Goal: Navigation & Orientation: Find specific page/section

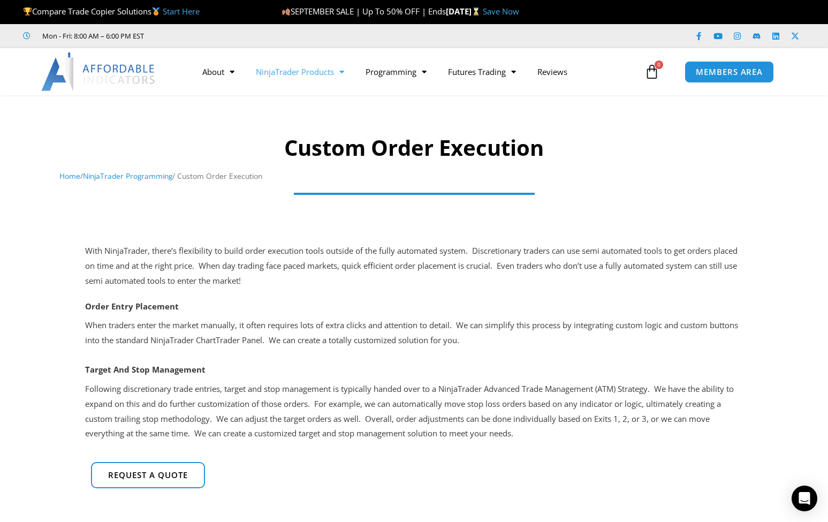
click at [307, 73] on link "NinjaTrader Products" at bounding box center [300, 71] width 110 height 25
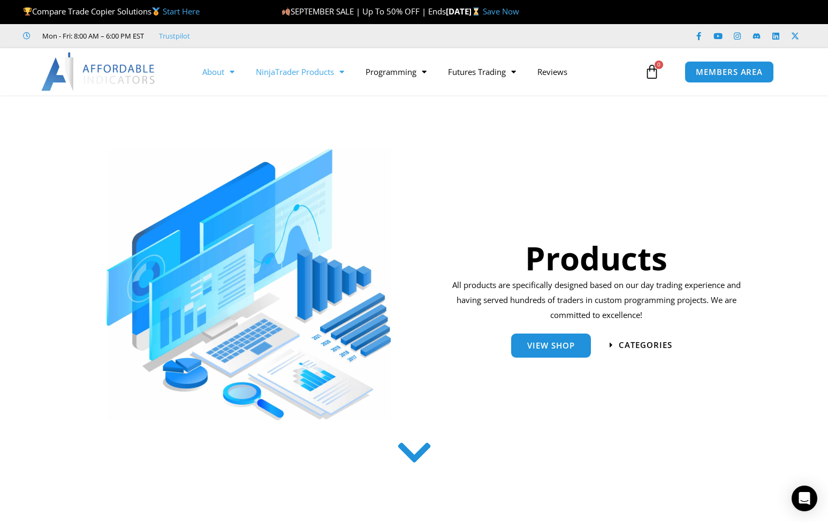
click at [212, 73] on link "About" at bounding box center [219, 71] width 54 height 25
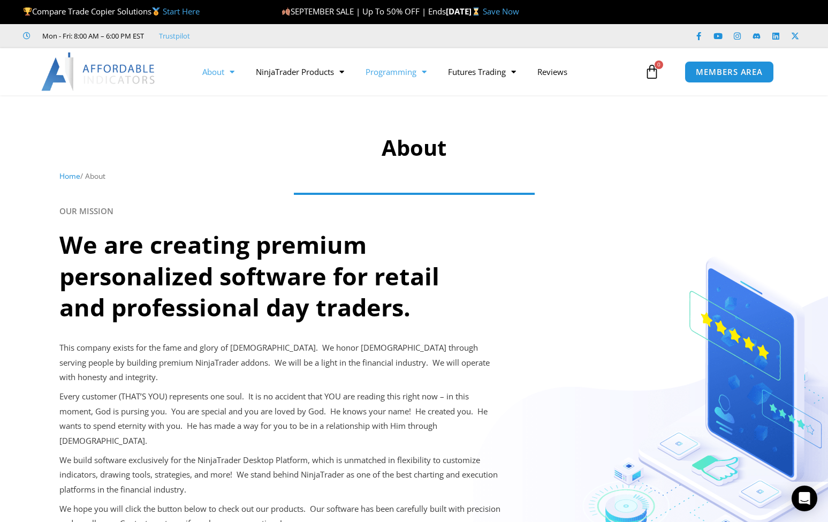
click at [390, 69] on link "Programming" at bounding box center [396, 71] width 82 height 25
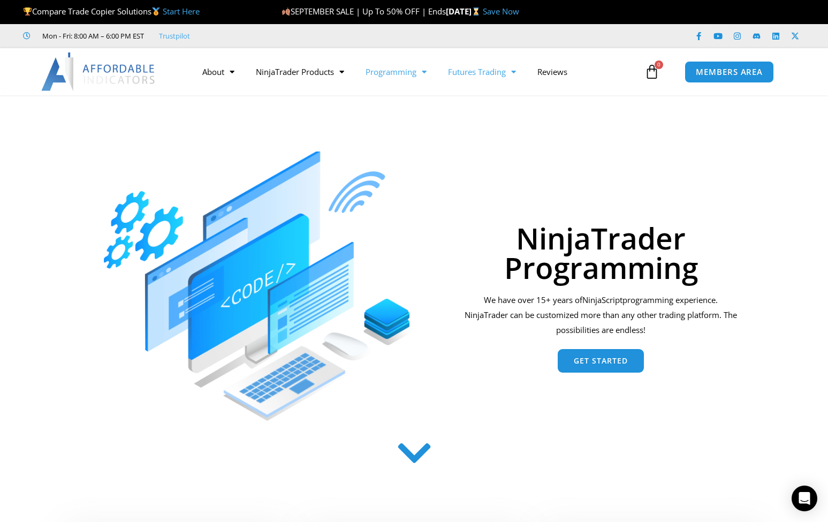
click at [467, 71] on link "Futures Trading" at bounding box center [481, 71] width 89 height 25
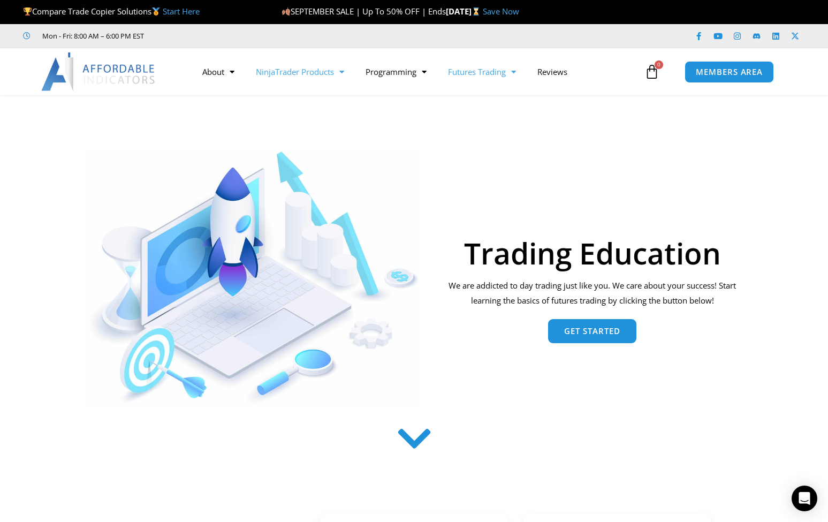
click at [283, 70] on link "NinjaTrader Products" at bounding box center [300, 71] width 110 height 25
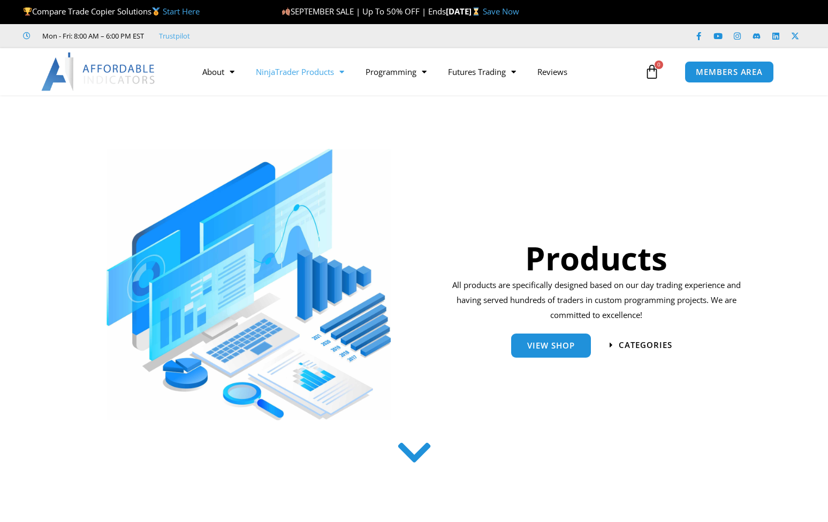
click at [286, 76] on link "NinjaTrader Products" at bounding box center [300, 71] width 110 height 25
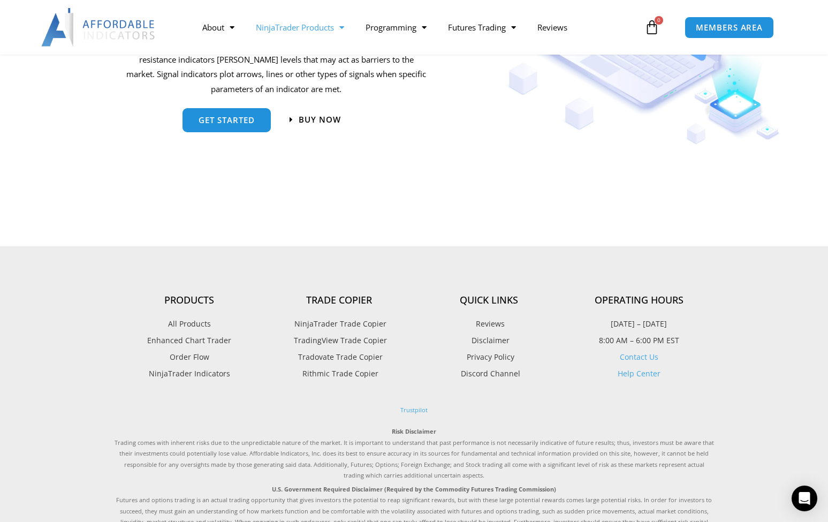
scroll to position [1302, 0]
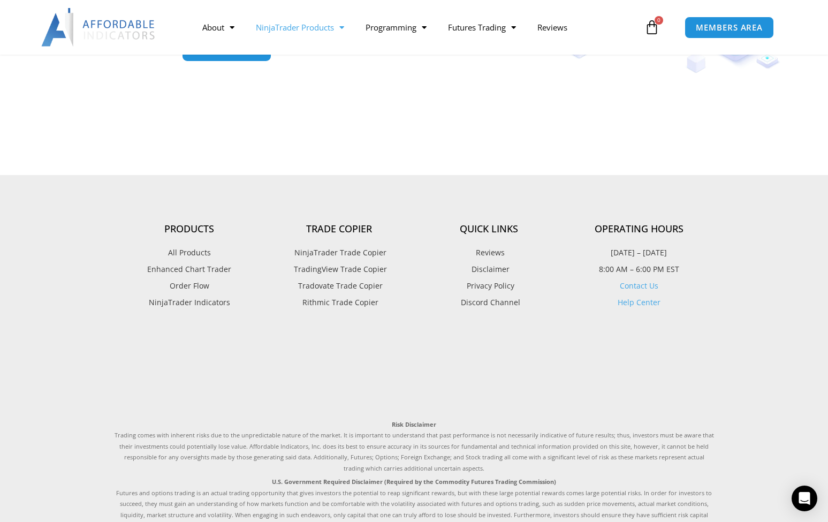
click at [347, 254] on span "NinjaTrader Trade Copier" at bounding box center [339, 253] width 95 height 14
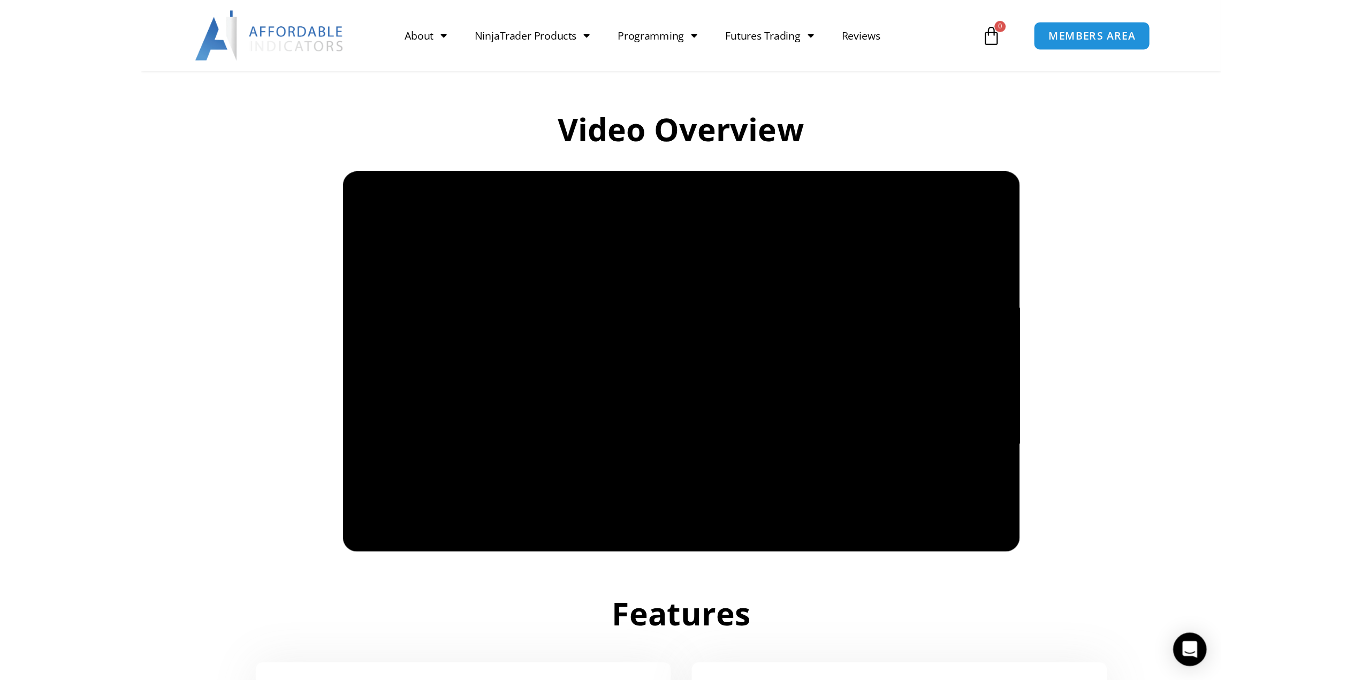
scroll to position [732, 0]
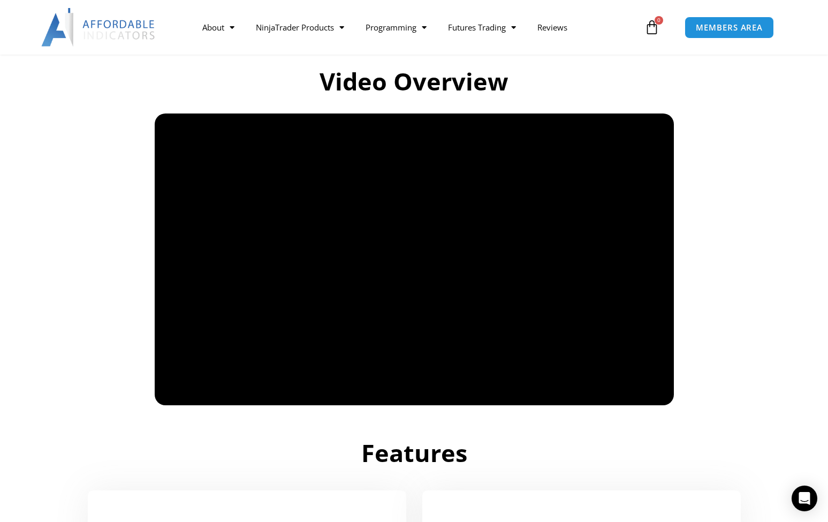
click at [505, 453] on h2 "Features" at bounding box center [415, 453] width 600 height 32
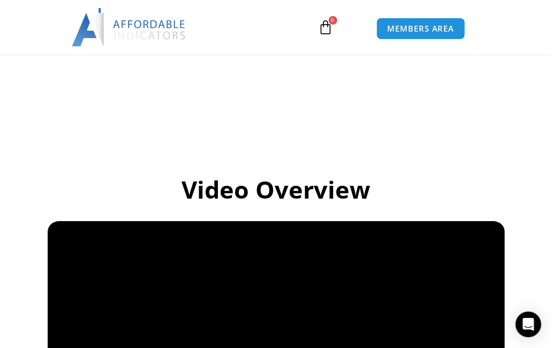
scroll to position [730, 0]
